Goal: Information Seeking & Learning: Check status

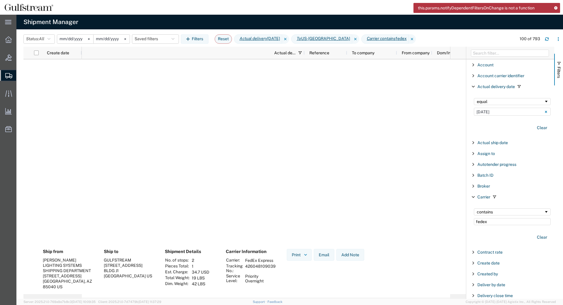
scroll to position [0, 262]
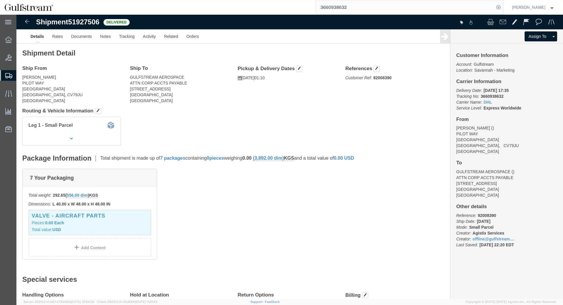
drag, startPoint x: 6, startPoint y: 63, endPoint x: 45, endPoint y: 64, distance: 39.0
click address "[PERSON_NAME] PILOT WAY [GEOGRAPHIC_DATA], CV79JU [GEOGRAPHIC_DATA]"
copy address "[PERSON_NAME]"
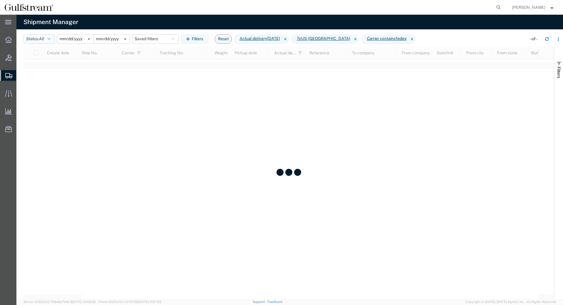
click at [49, 38] on button "Status: All" at bounding box center [38, 38] width 31 height 9
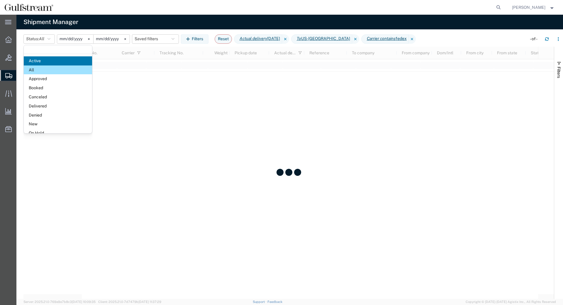
click at [56, 67] on span "All" at bounding box center [58, 69] width 68 height 9
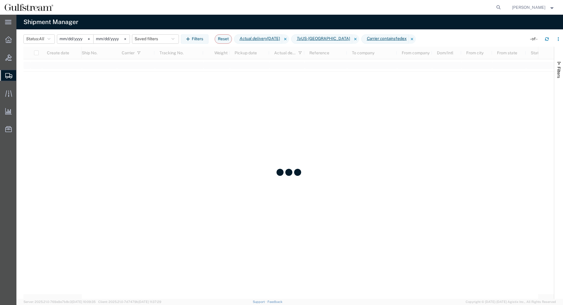
click at [66, 38] on input "2025-10-04" at bounding box center [75, 39] width 36 height 9
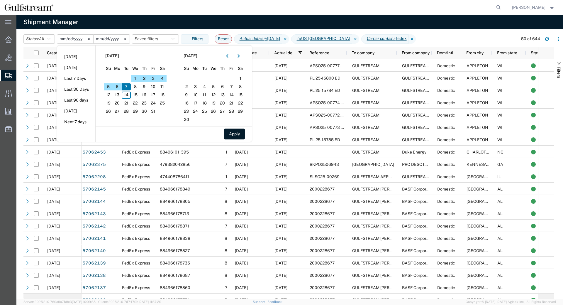
type input "2024-06-01"
click at [106, 39] on input "2025-10-08" at bounding box center [111, 39] width 36 height 9
type input "2024-07-01"
click at [234, 138] on button "Apply" at bounding box center [234, 133] width 21 height 11
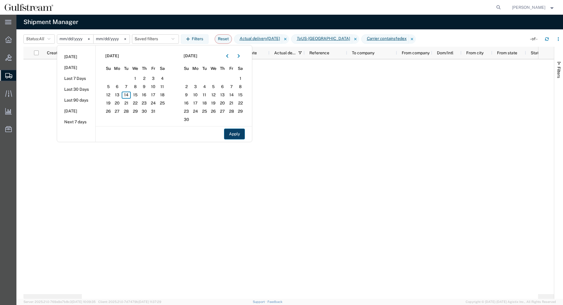
type input "2024-05-31"
type input "2024-06-30"
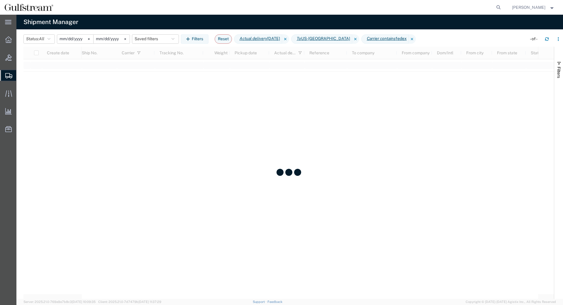
click at [67, 40] on input "2024-05-31" at bounding box center [75, 39] width 36 height 9
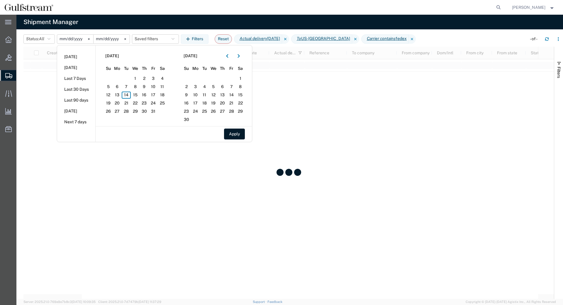
type input "2024-06-01"
type input "2024-07-01"
click at [232, 135] on button "Apply" at bounding box center [234, 133] width 21 height 11
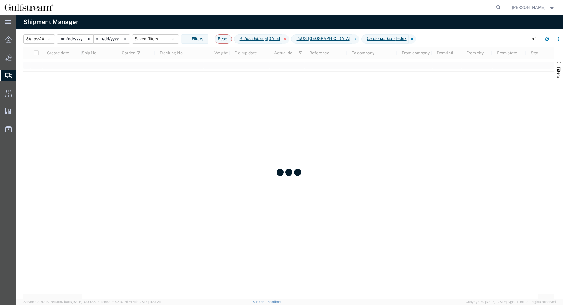
click at [289, 39] on icon at bounding box center [285, 38] width 7 height 9
drag, startPoint x: 329, startPoint y: 40, endPoint x: 325, endPoint y: 40, distance: 3.8
click at [351, 40] on icon at bounding box center [354, 38] width 7 height 9
click at [295, 39] on icon at bounding box center [298, 38] width 7 height 9
click at [208, 36] on button "Filters" at bounding box center [195, 38] width 28 height 9
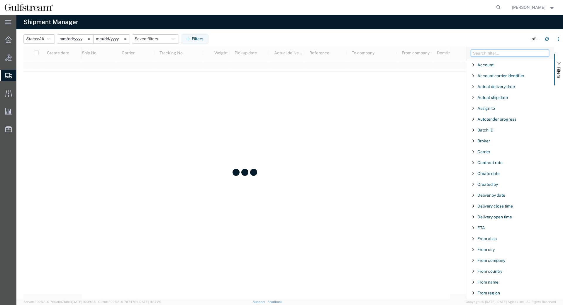
click at [529, 53] on input "Filter Columns Input" at bounding box center [510, 53] width 78 height 7
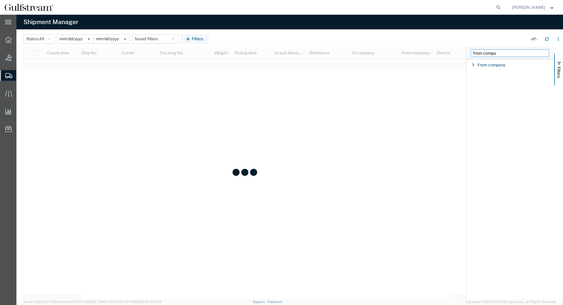
type input "from compa"
click at [474, 63] on span "Filter List 1 Filters" at bounding box center [473, 64] width 5 height 5
click at [481, 79] on div "starts with" at bounding box center [510, 79] width 67 height 5
click at [491, 82] on div "starts with" at bounding box center [512, 79] width 77 height 7
drag, startPoint x: 493, startPoint y: 90, endPoint x: 494, endPoint y: 94, distance: 3.9
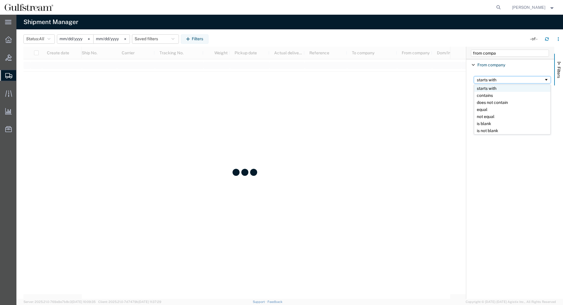
click at [491, 83] on div "starts with" at bounding box center [512, 79] width 77 height 7
click at [498, 91] on input "Filter Value" at bounding box center [512, 89] width 77 height 7
paste input "[PERSON_NAME]"
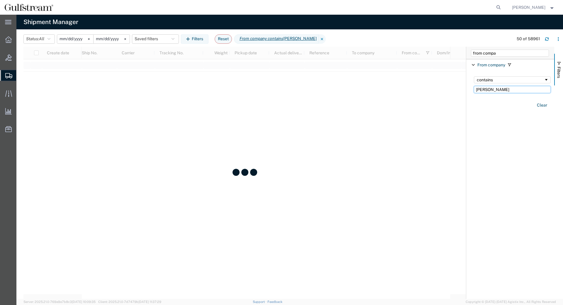
type input "[PERSON_NAME]"
click at [499, 52] on input "from compa" at bounding box center [510, 53] width 78 height 7
drag, startPoint x: 491, startPoint y: 52, endPoint x: 486, endPoint y: 52, distance: 5.0
click at [486, 52] on input "from compa" at bounding box center [510, 53] width 78 height 7
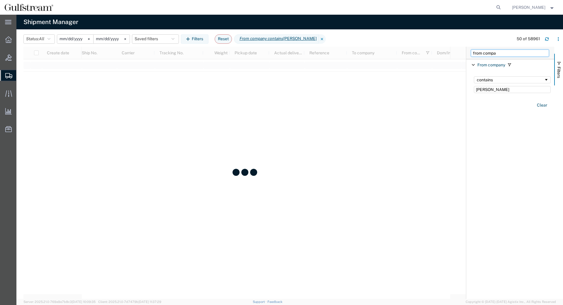
click at [486, 52] on input "from compa" at bounding box center [510, 53] width 78 height 7
type input "from country"
click at [471, 66] on span "Filter List 1 Filters" at bounding box center [473, 64] width 5 height 5
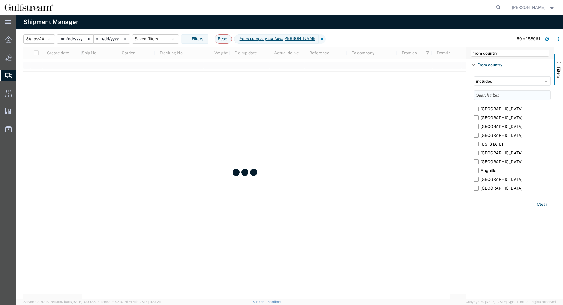
click at [503, 96] on input "Filter List 1 Filters" at bounding box center [512, 94] width 77 height 9
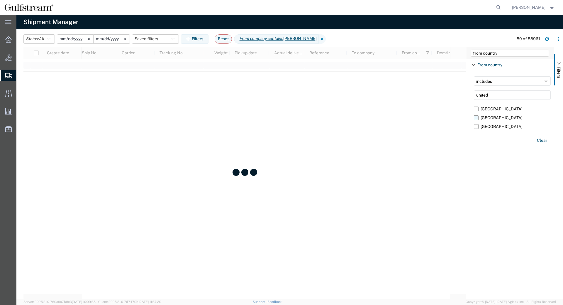
type input "united"
click at [478, 118] on label "[GEOGRAPHIC_DATA]" at bounding box center [512, 117] width 77 height 9
click at [0, 0] on input "[GEOGRAPHIC_DATA]" at bounding box center [0, 0] width 0 height 0
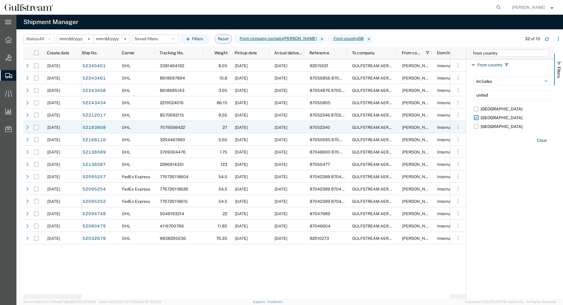
click at [287, 129] on span "06/17/2024" at bounding box center [280, 127] width 13 height 5
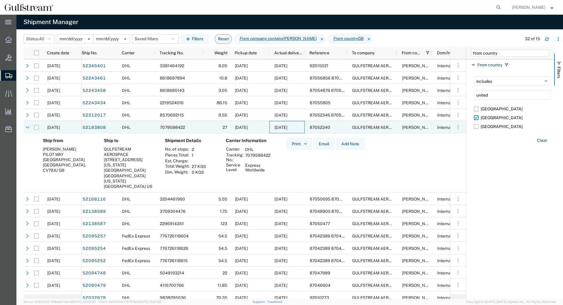
click at [287, 129] on span "06/17/2024" at bounding box center [280, 127] width 13 height 5
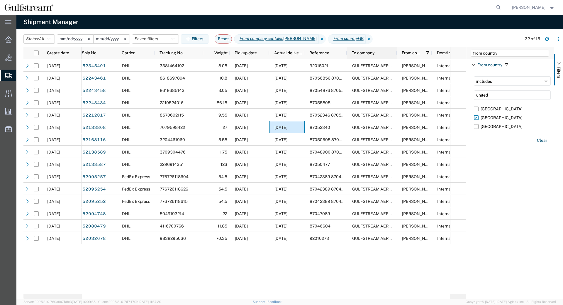
drag, startPoint x: 348, startPoint y: 54, endPoint x: 348, endPoint y: 50, distance: 3.2
click at [348, 50] on div "To company" at bounding box center [372, 53] width 50 height 12
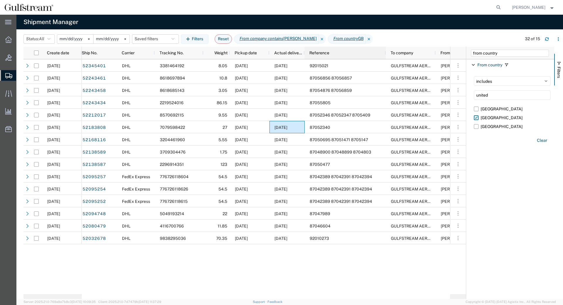
drag, startPoint x: 347, startPoint y: 52, endPoint x: 385, endPoint y: 55, distance: 38.8
click at [385, 55] on div at bounding box center [385, 53] width 2 height 12
click at [556, 37] on icon "button" at bounding box center [558, 39] width 4 height 4
click at [531, 53] on div "Download" at bounding box center [527, 55] width 33 height 12
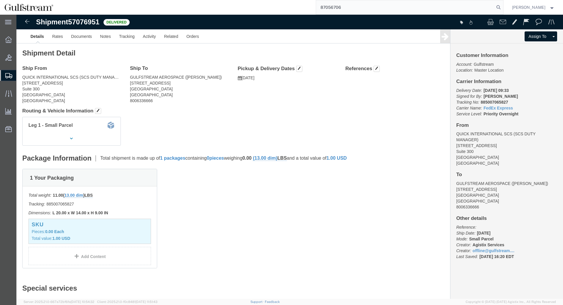
type input "87056706"
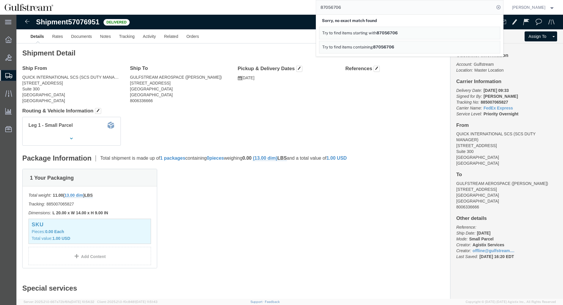
click at [393, 48] on span "87056706" at bounding box center [383, 47] width 21 height 5
